Goal: Complete application form

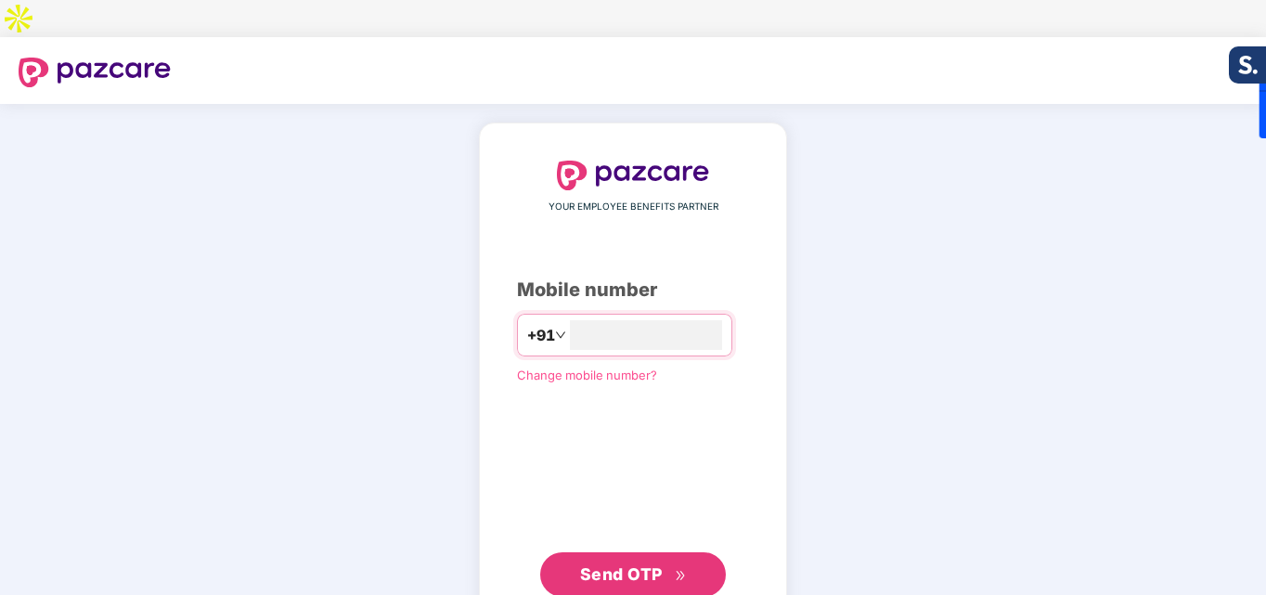
type input "**********"
click at [540, 550] on button "Send OTP" at bounding box center [633, 572] width 186 height 45
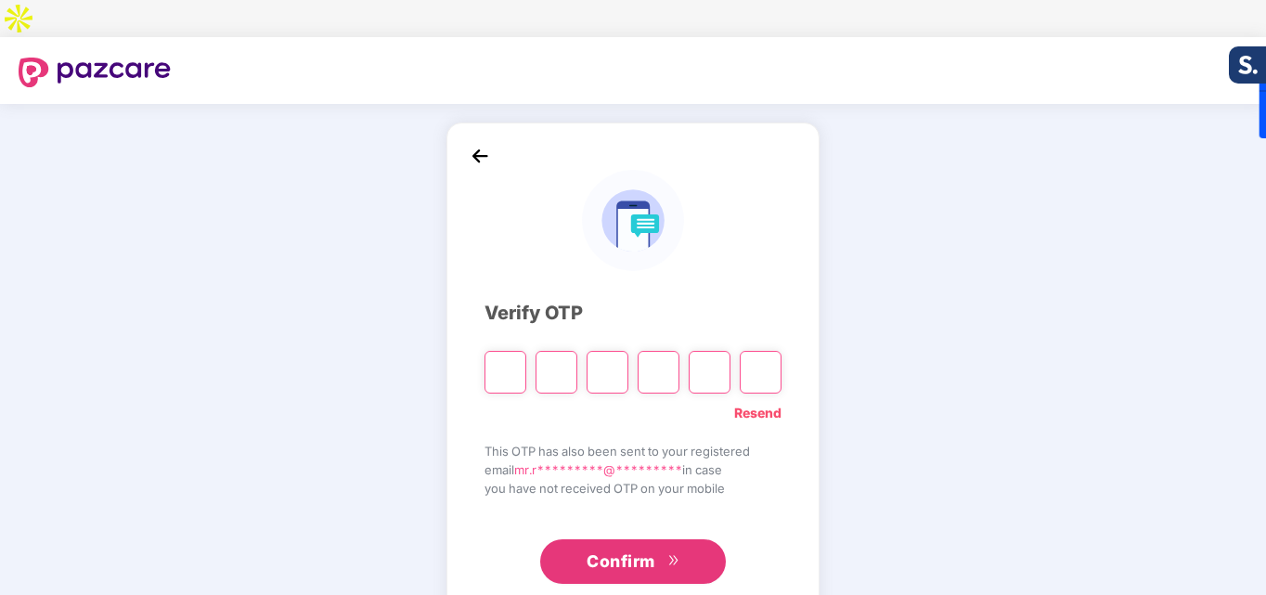
type input "*"
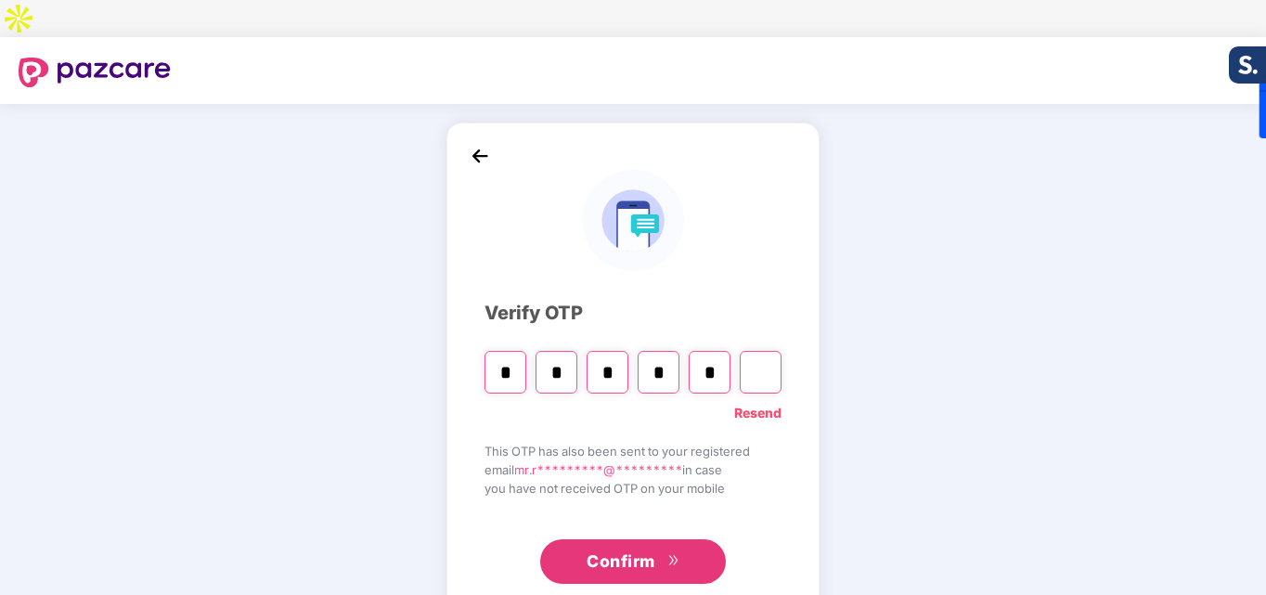
type input "*"
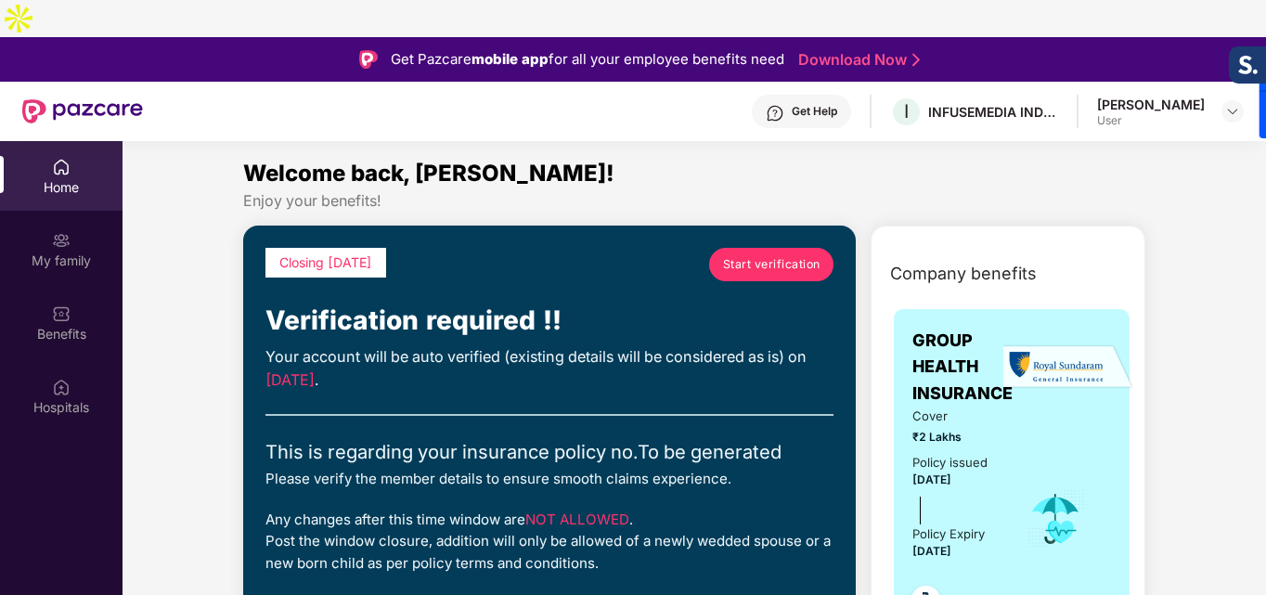
click at [747, 255] on span "Start verification" at bounding box center [771, 264] width 97 height 18
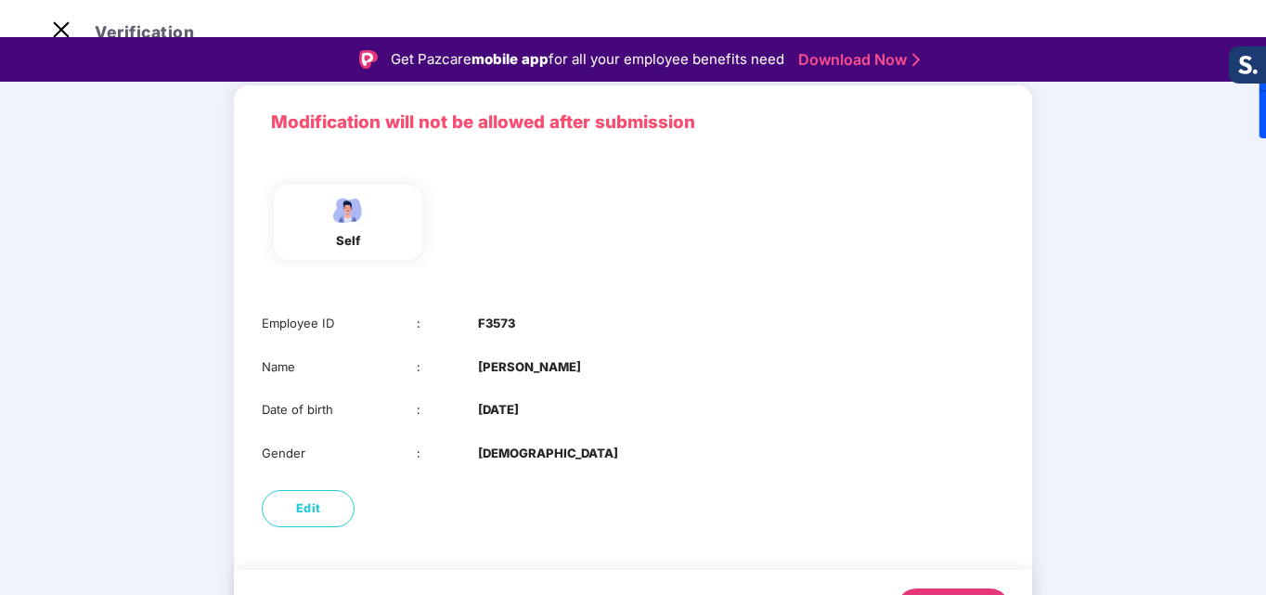
scroll to position [139, 0]
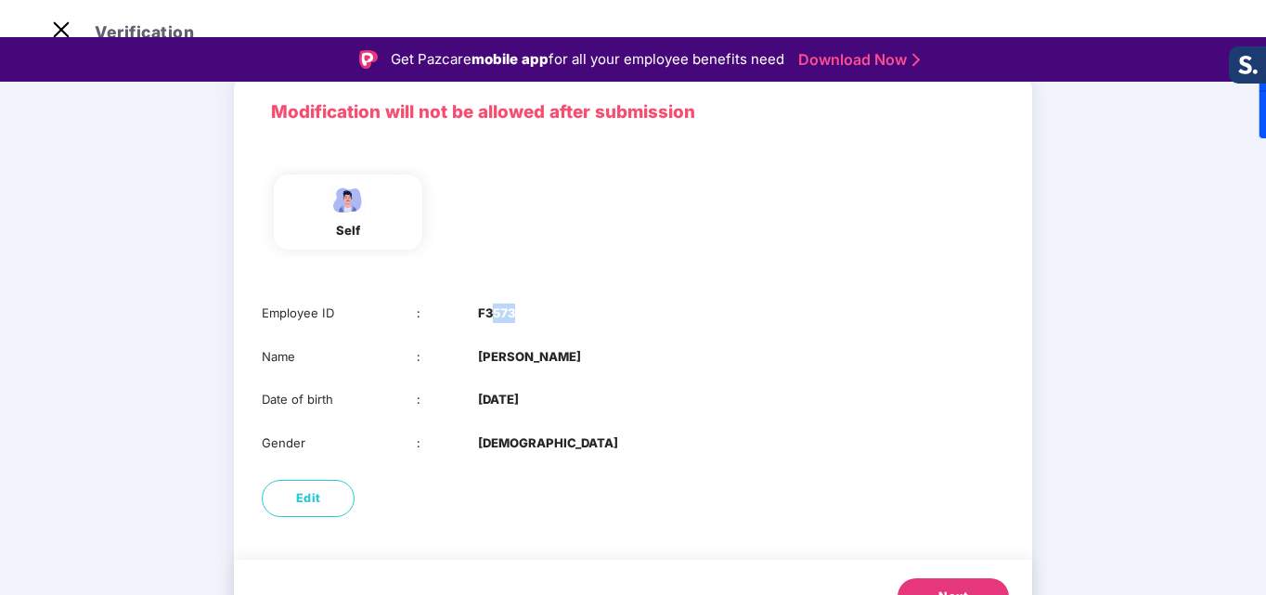
drag, startPoint x: 492, startPoint y: 274, endPoint x: 574, endPoint y: 278, distance: 81.8
click at [574, 304] on div "Employee ID : F3573" at bounding box center [633, 313] width 743 height 19
click at [665, 302] on button at bounding box center [673, 306] width 28 height 28
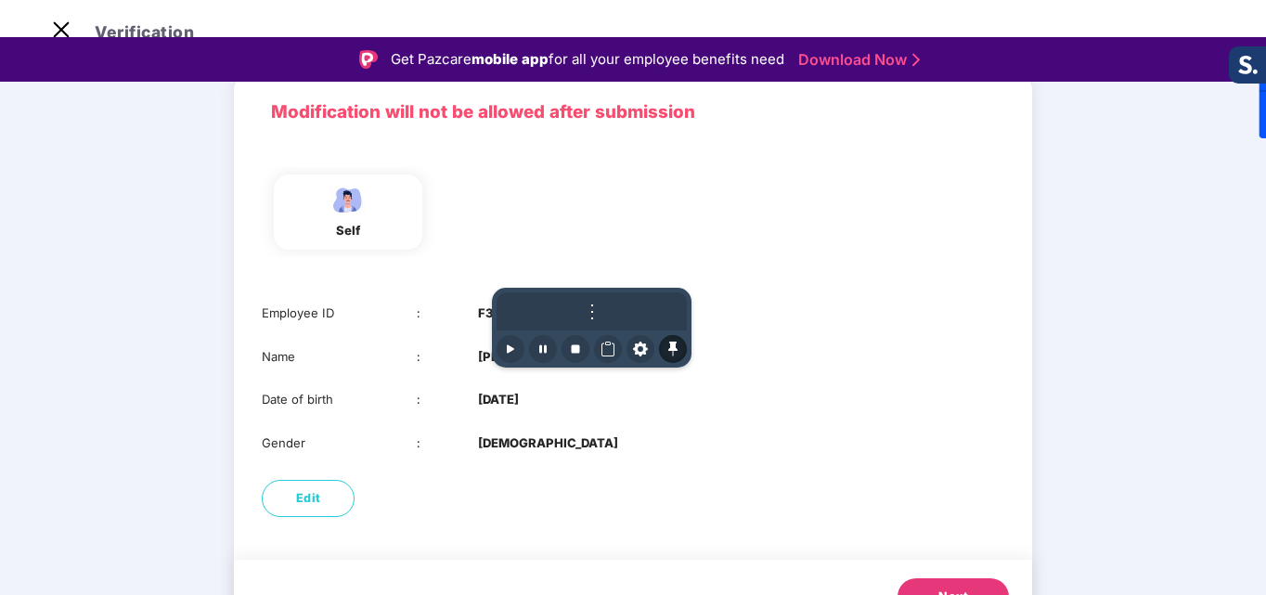
click at [713, 240] on div "self" at bounding box center [633, 217] width 798 height 136
click at [672, 350] on icon at bounding box center [672, 349] width 9 height 15
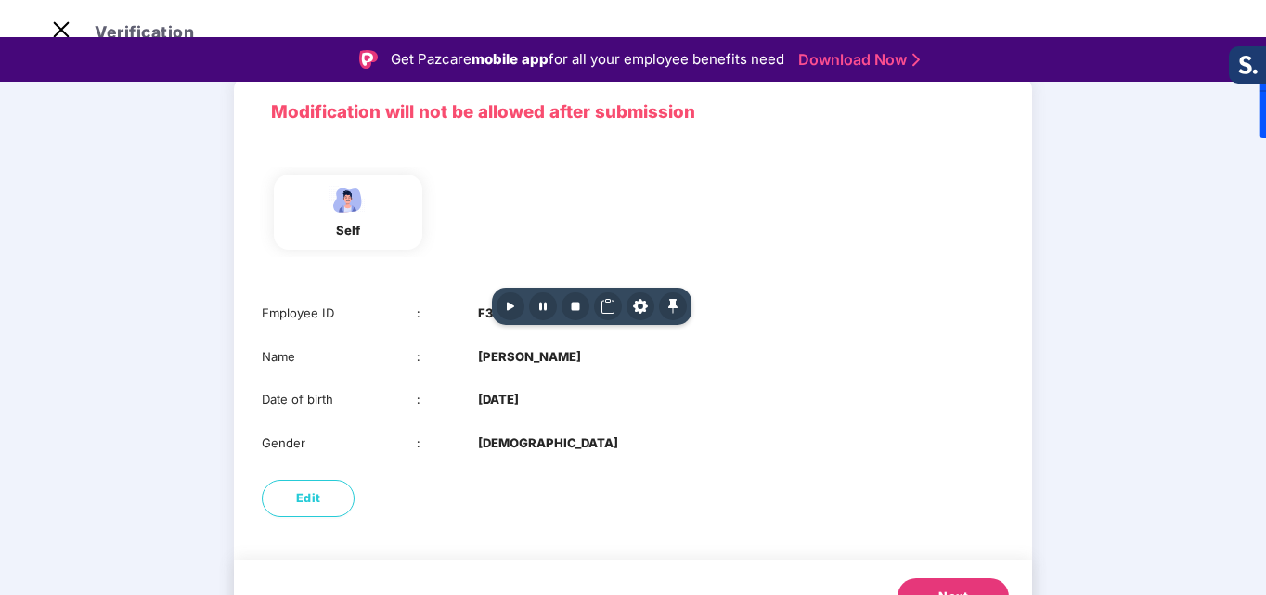
click at [790, 304] on div "Employee ID : F3573" at bounding box center [633, 313] width 743 height 19
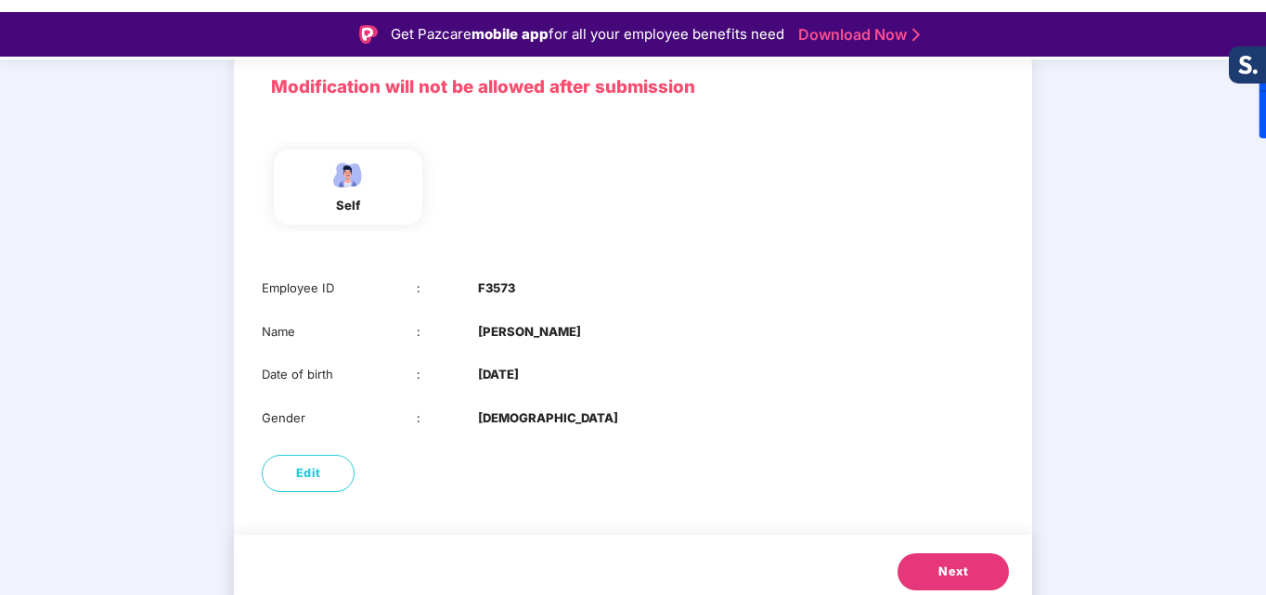
scroll to position [45, 0]
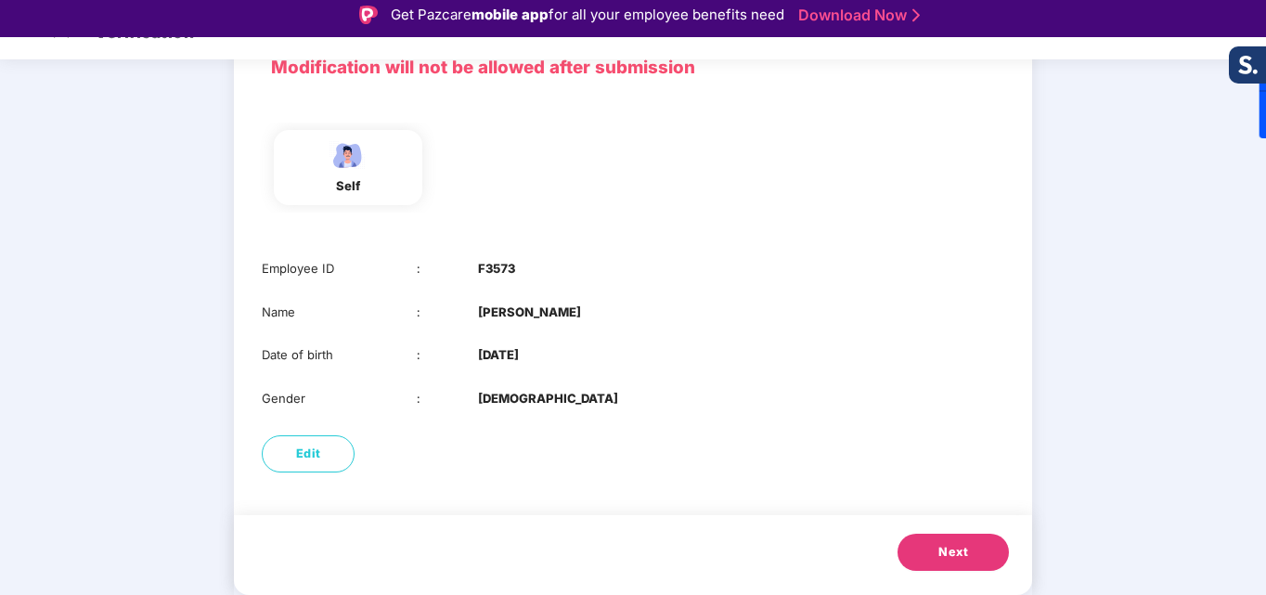
click at [965, 543] on span "Next" at bounding box center [953, 552] width 30 height 19
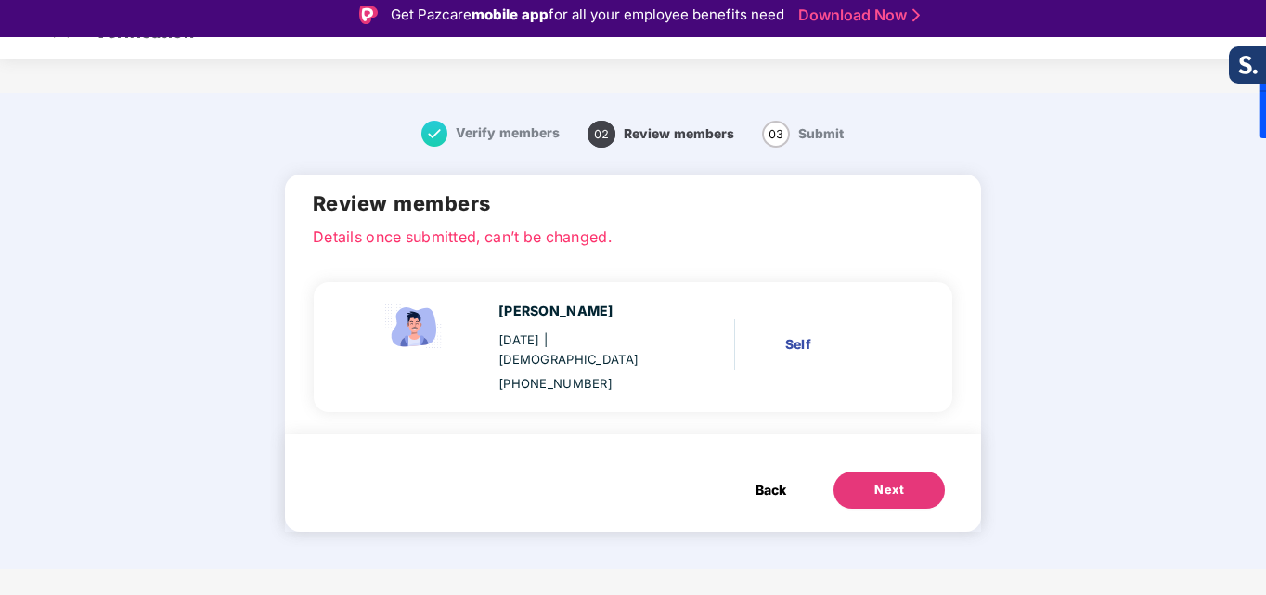
click at [907, 472] on button "Next" at bounding box center [889, 490] width 111 height 37
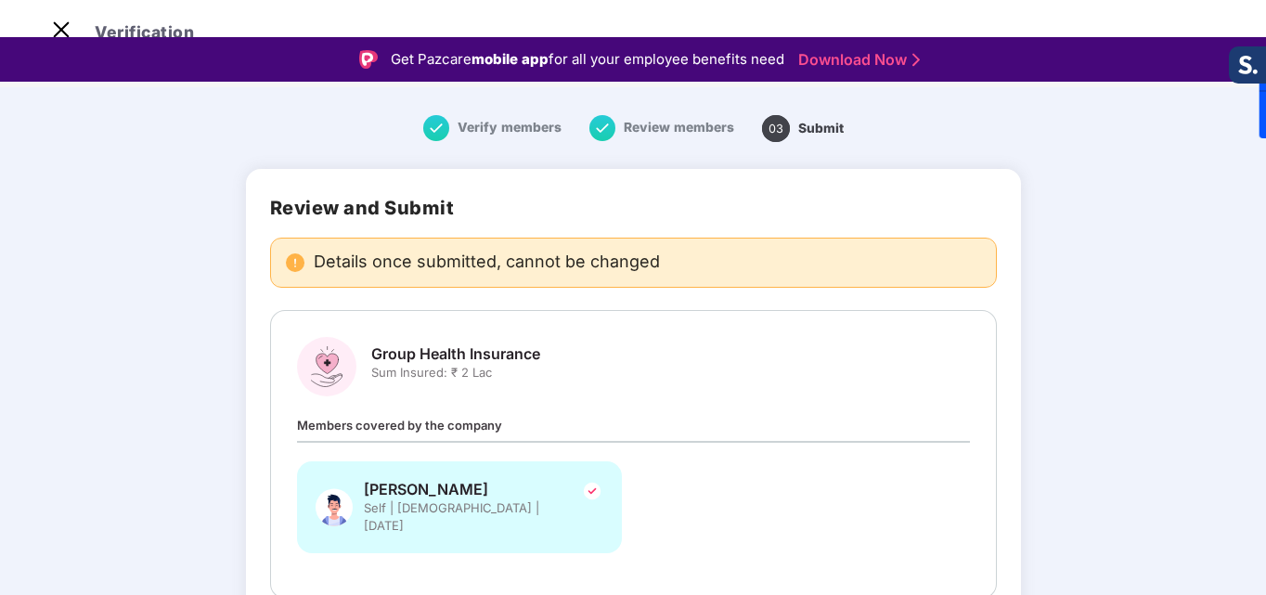
scroll to position [93, 0]
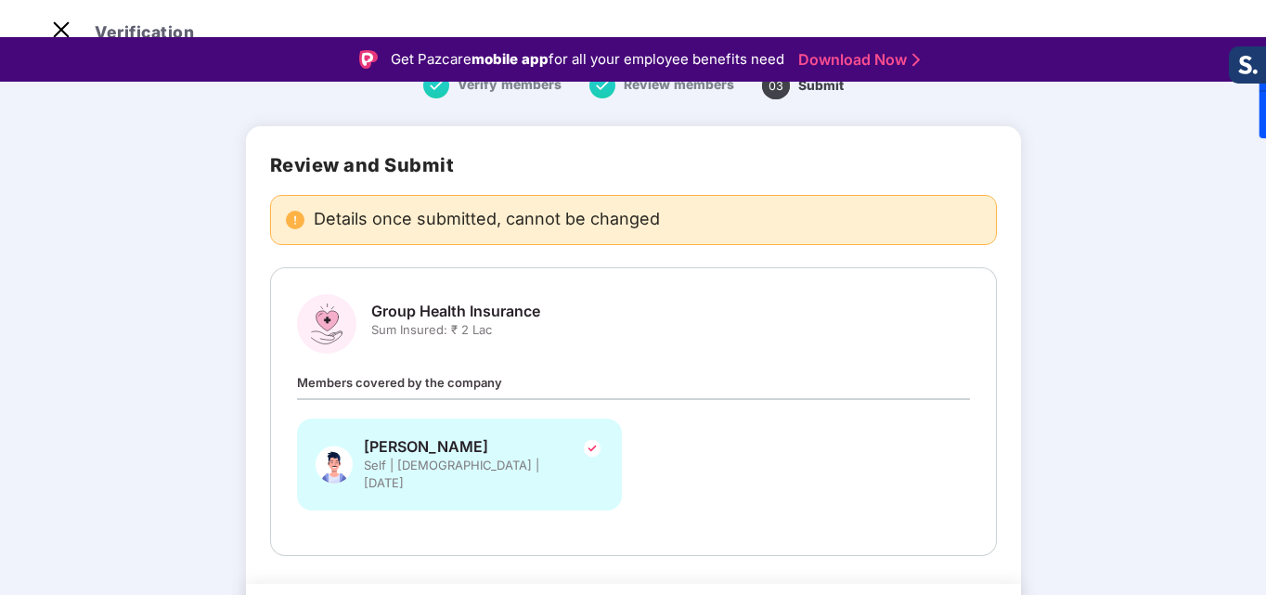
click at [344, 375] on span "Members covered by the company" at bounding box center [399, 382] width 205 height 15
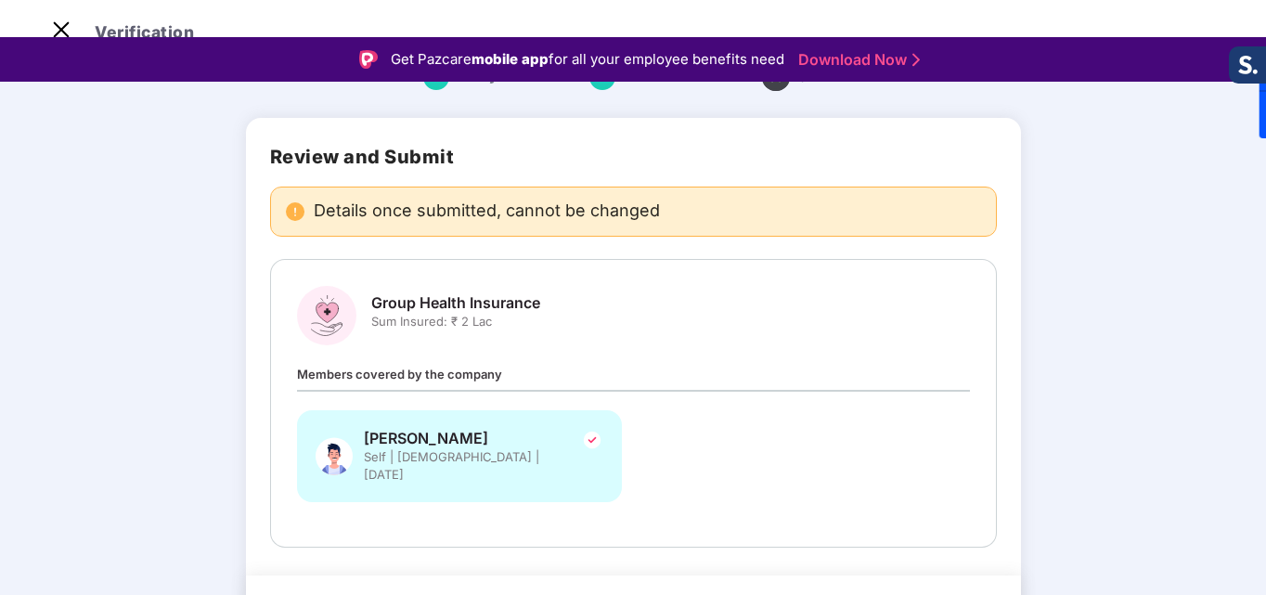
scroll to position [103, 0]
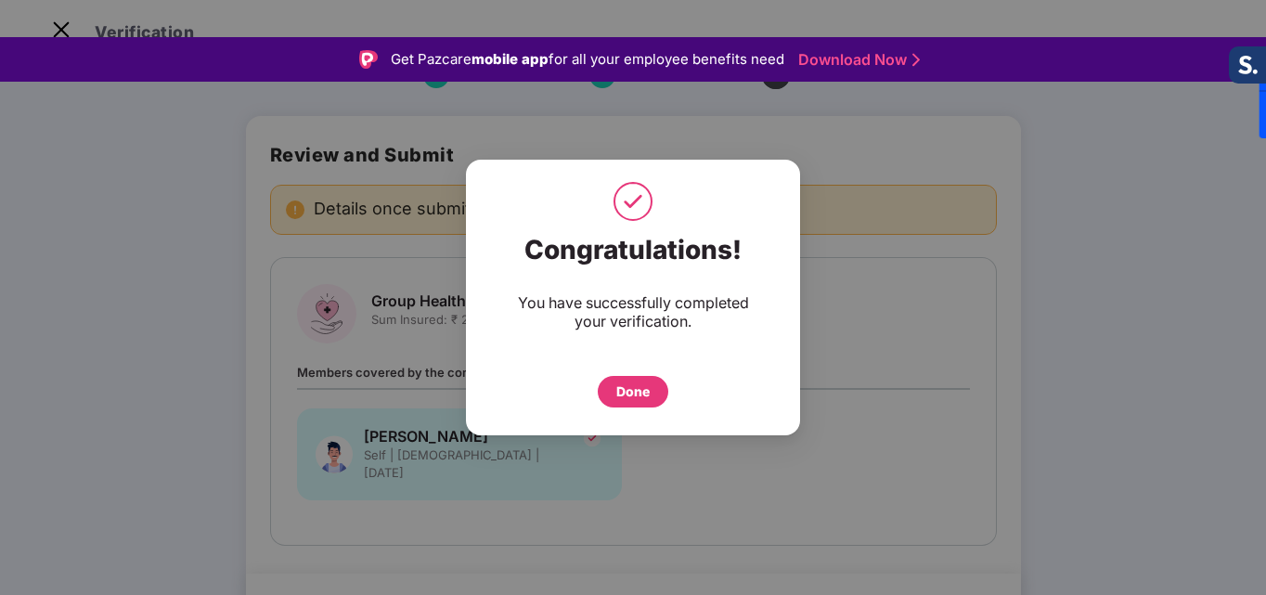
click at [633, 394] on div "Done" at bounding box center [632, 391] width 33 height 20
